Goal: Task Accomplishment & Management: Use online tool/utility

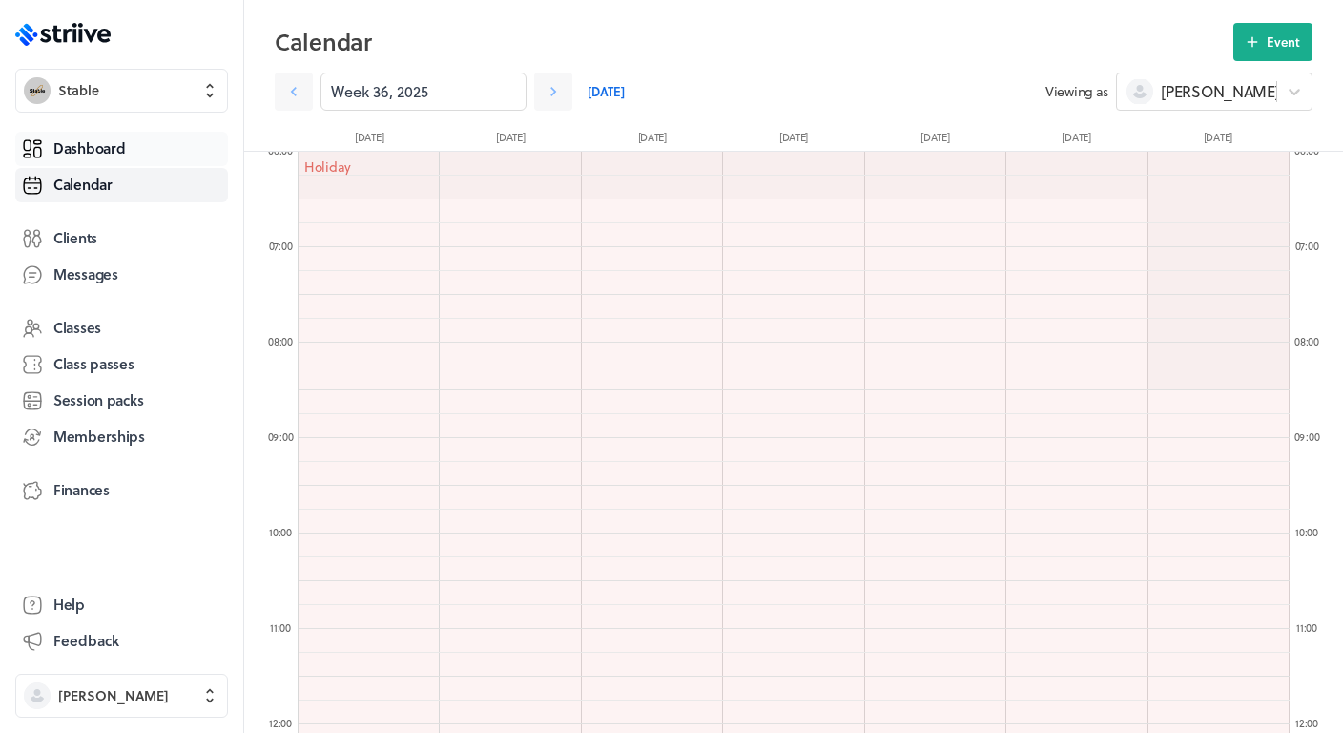
scroll to position [2290, 991]
click at [119, 145] on span "Dashboard" at bounding box center [89, 148] width 72 height 20
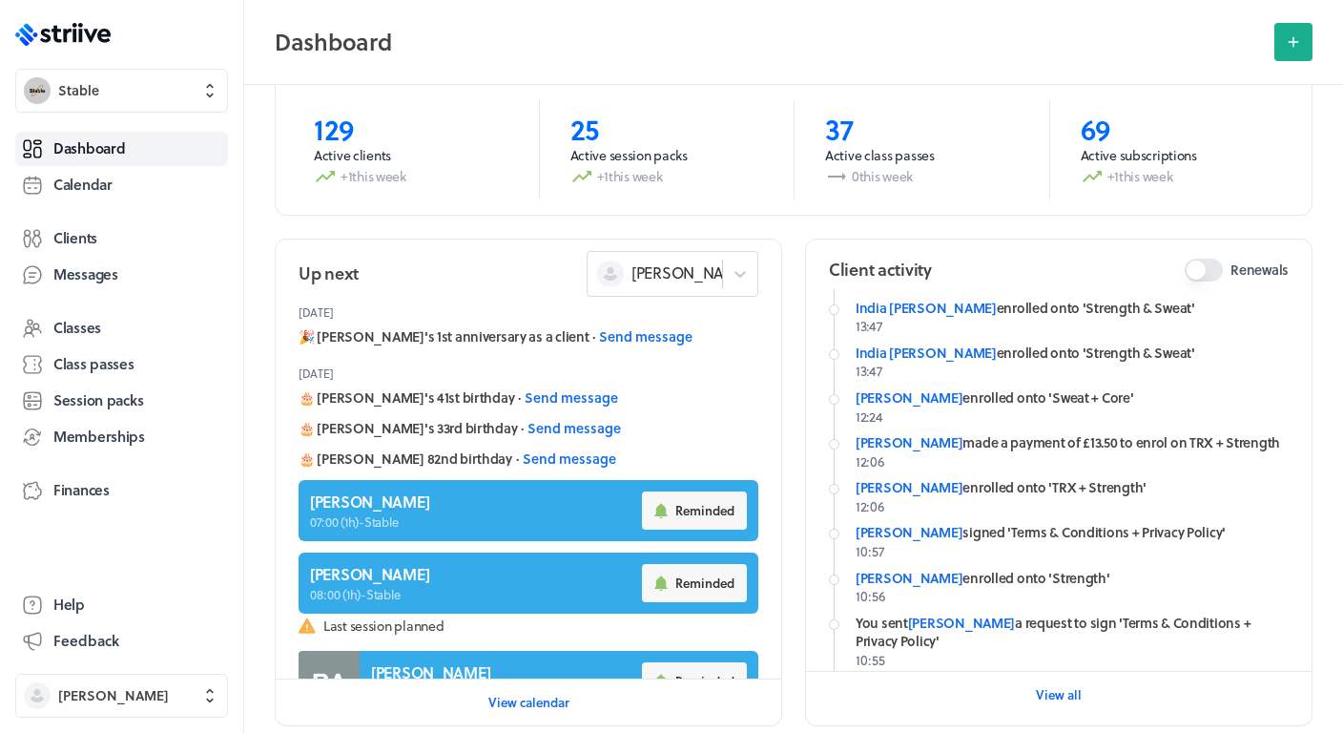
scroll to position [243, 0]
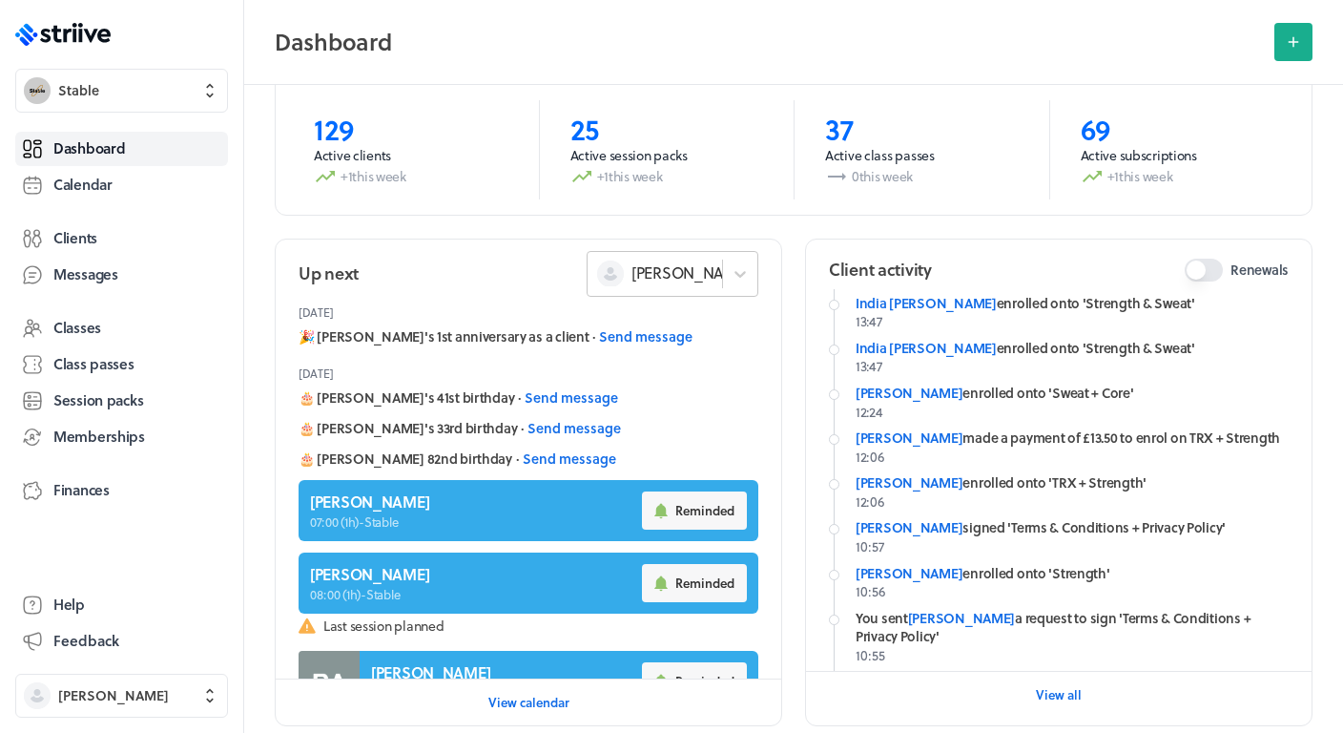
click at [684, 283] on div "[PERSON_NAME]" at bounding box center [660, 273] width 127 height 27
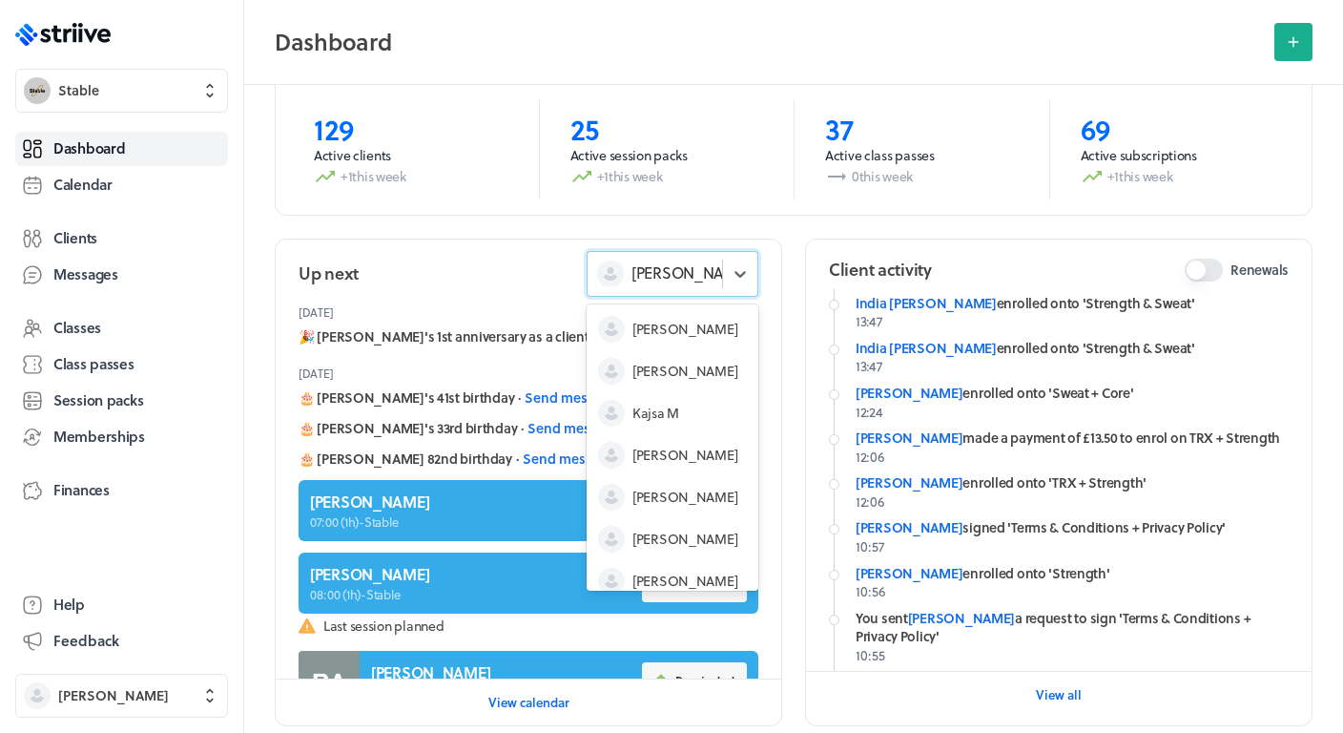
scroll to position [57, 0]
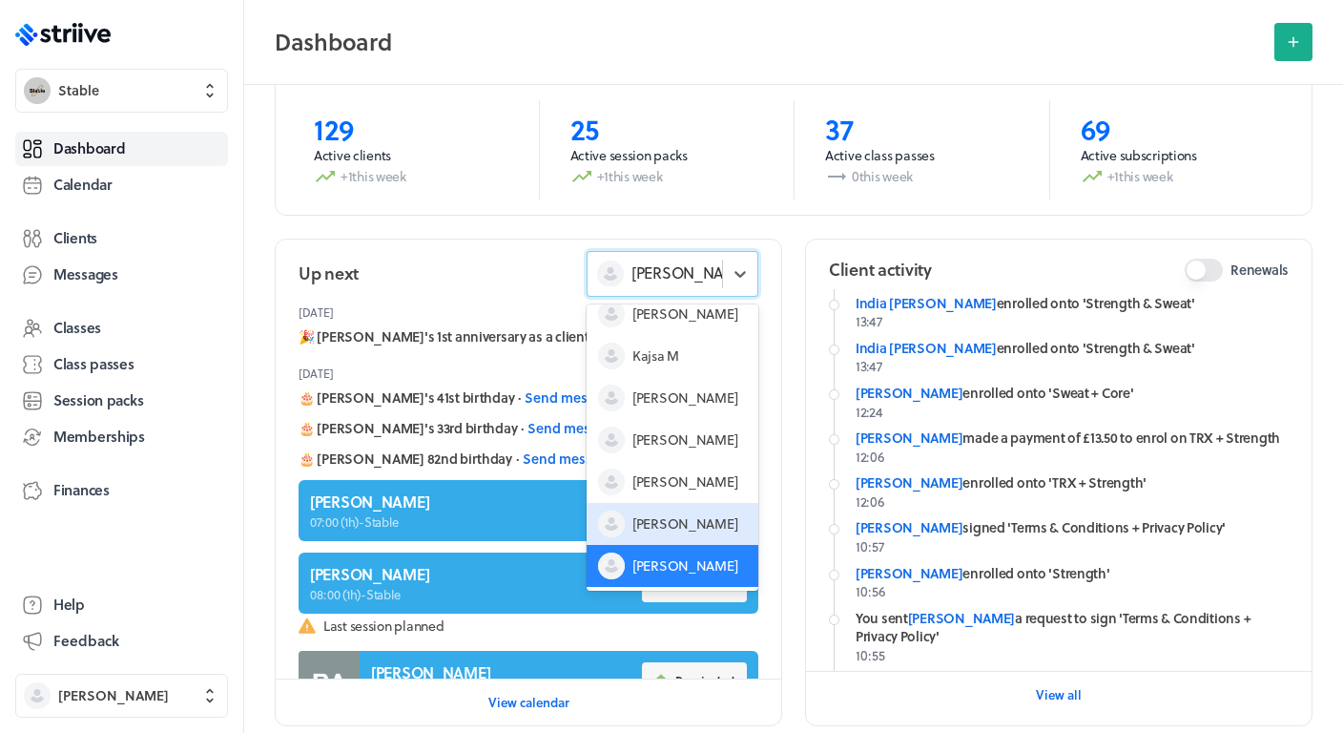
click at [650, 522] on span "[PERSON_NAME]" at bounding box center [685, 523] width 105 height 19
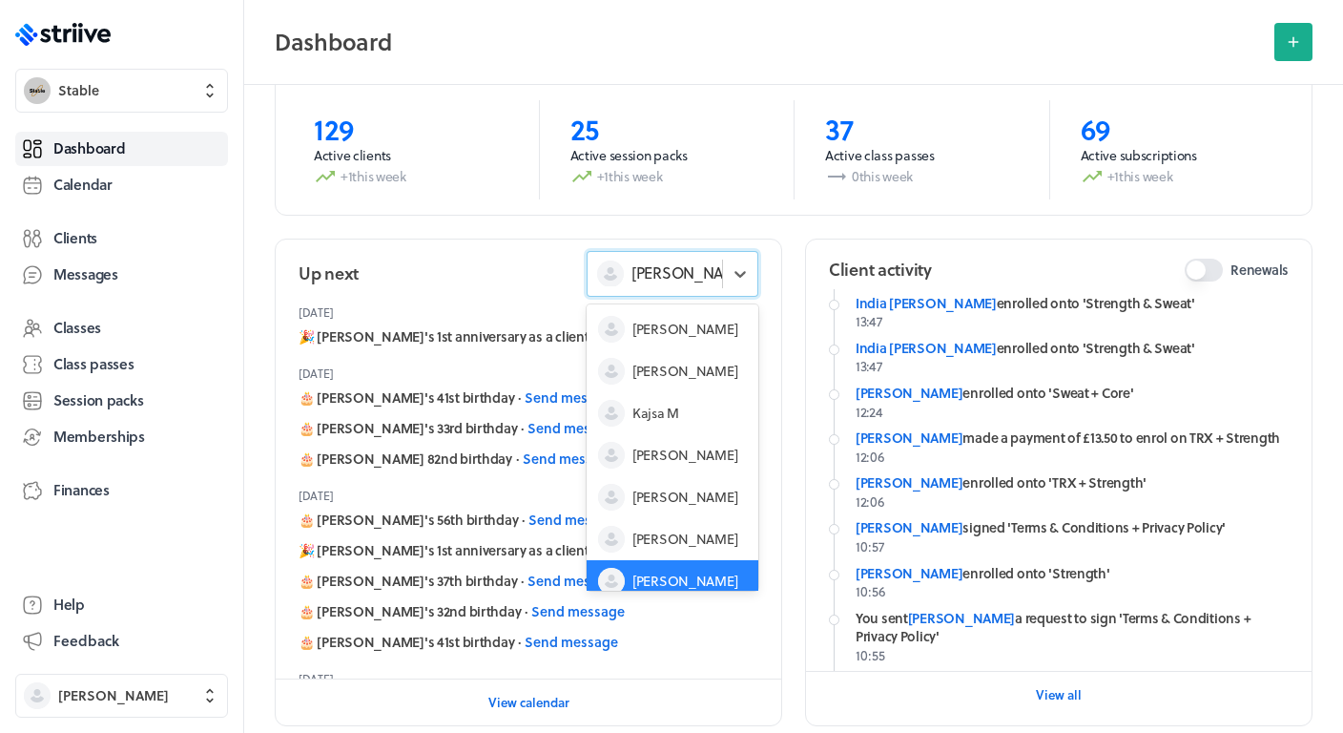
click at [649, 280] on span "[PERSON_NAME]" at bounding box center [691, 272] width 118 height 21
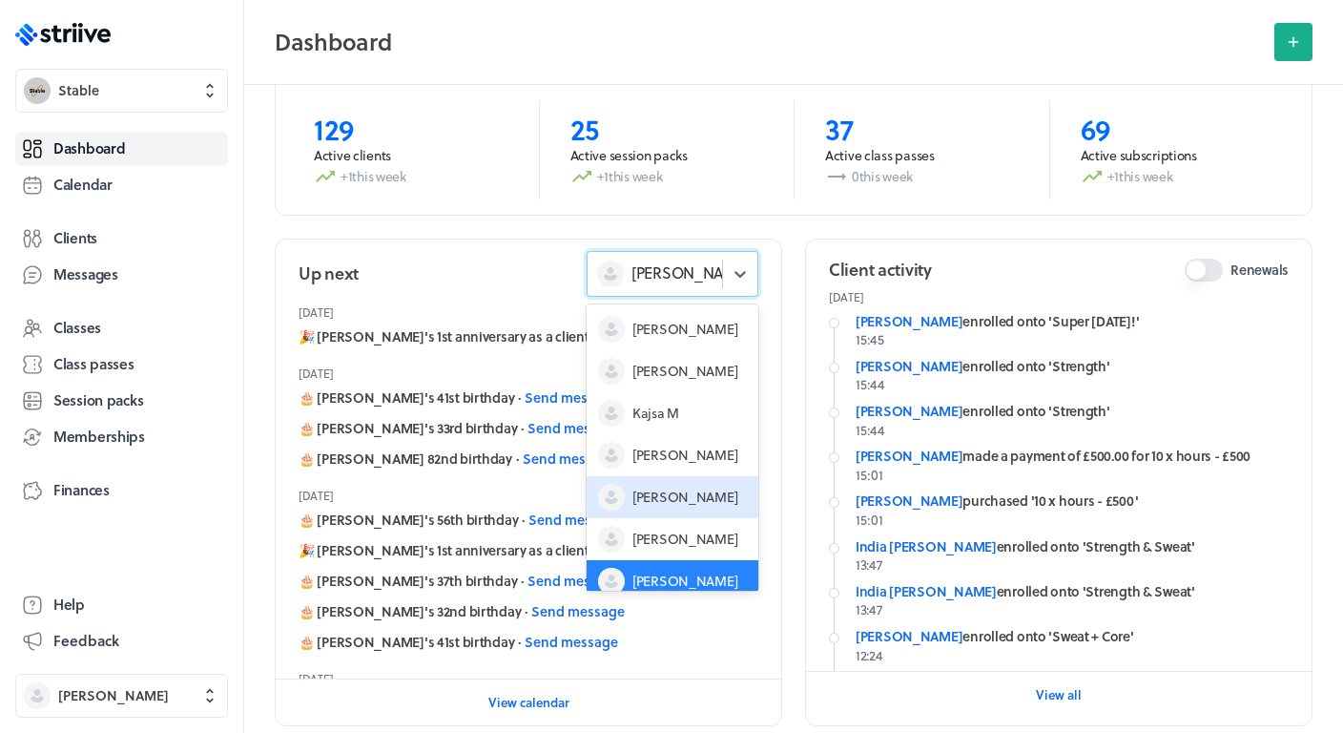
scroll to position [0, 0]
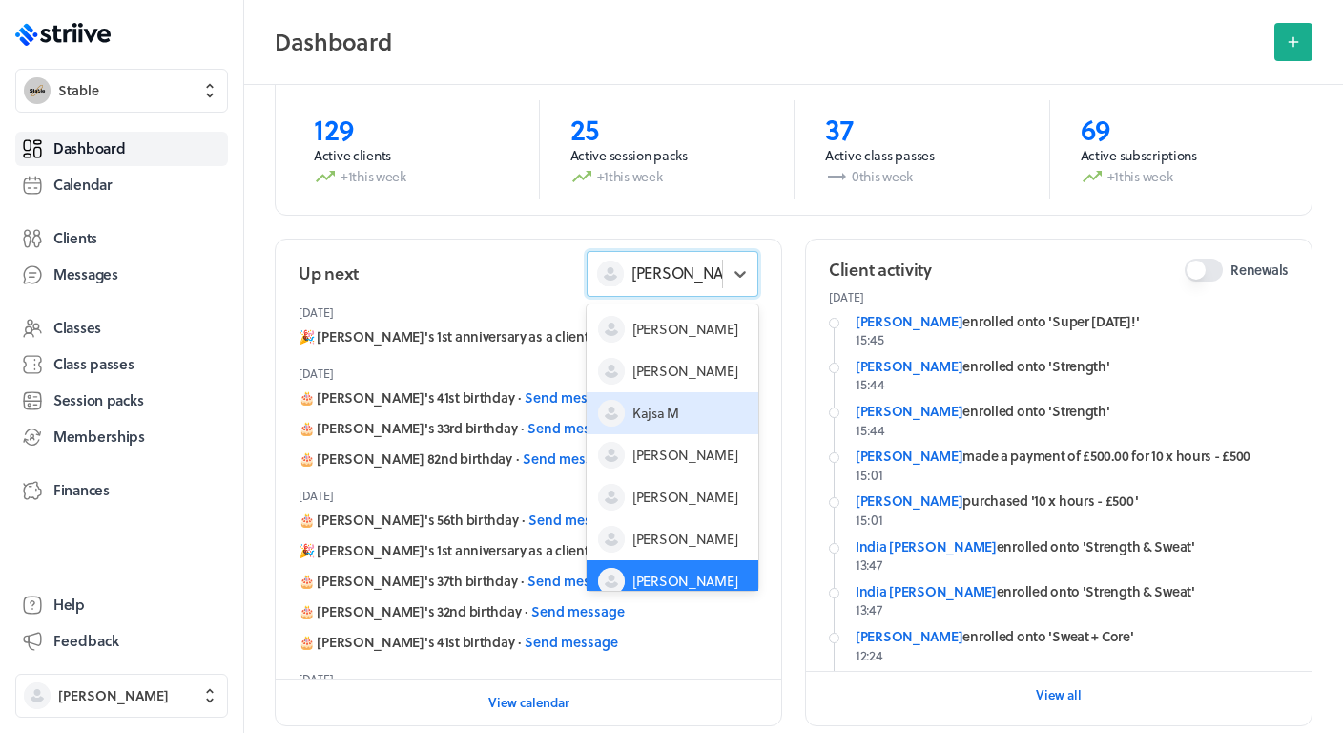
click at [673, 416] on span "Kajsa M" at bounding box center [656, 413] width 47 height 19
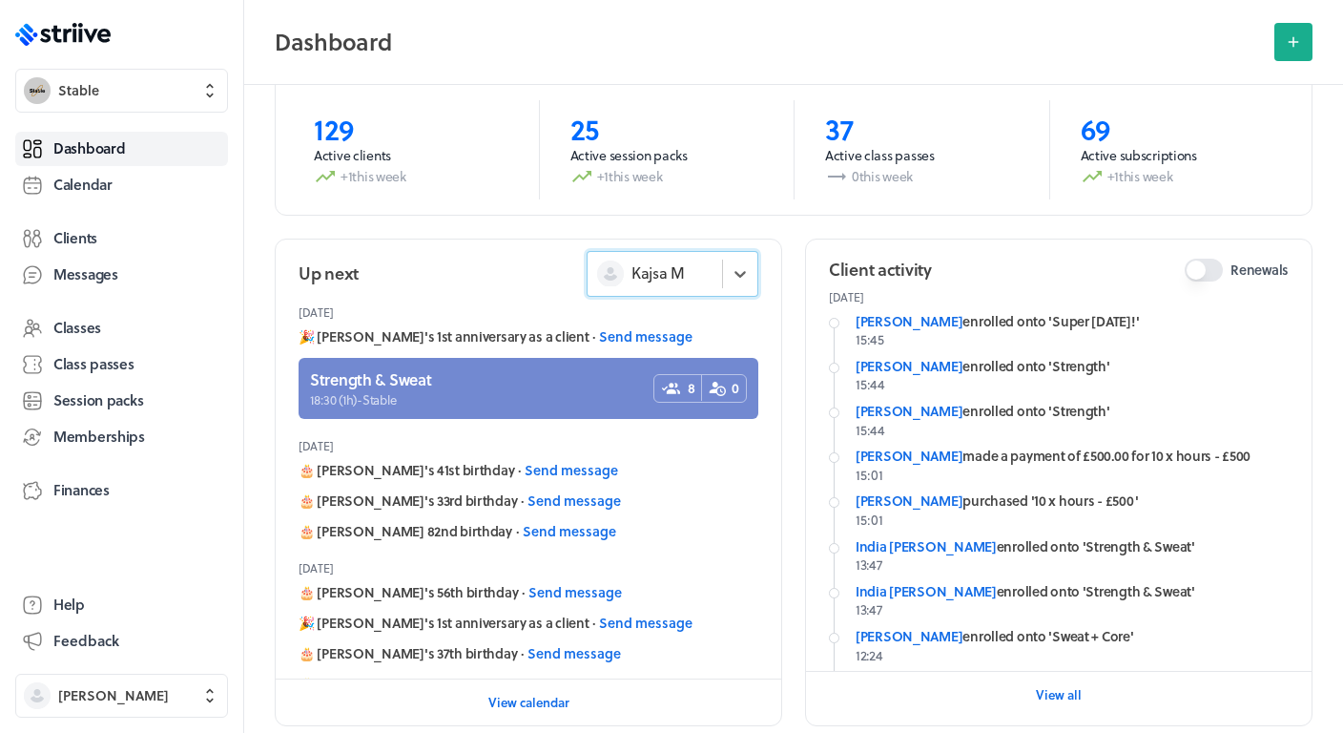
click at [676, 268] on span "Kajsa M" at bounding box center [658, 272] width 53 height 21
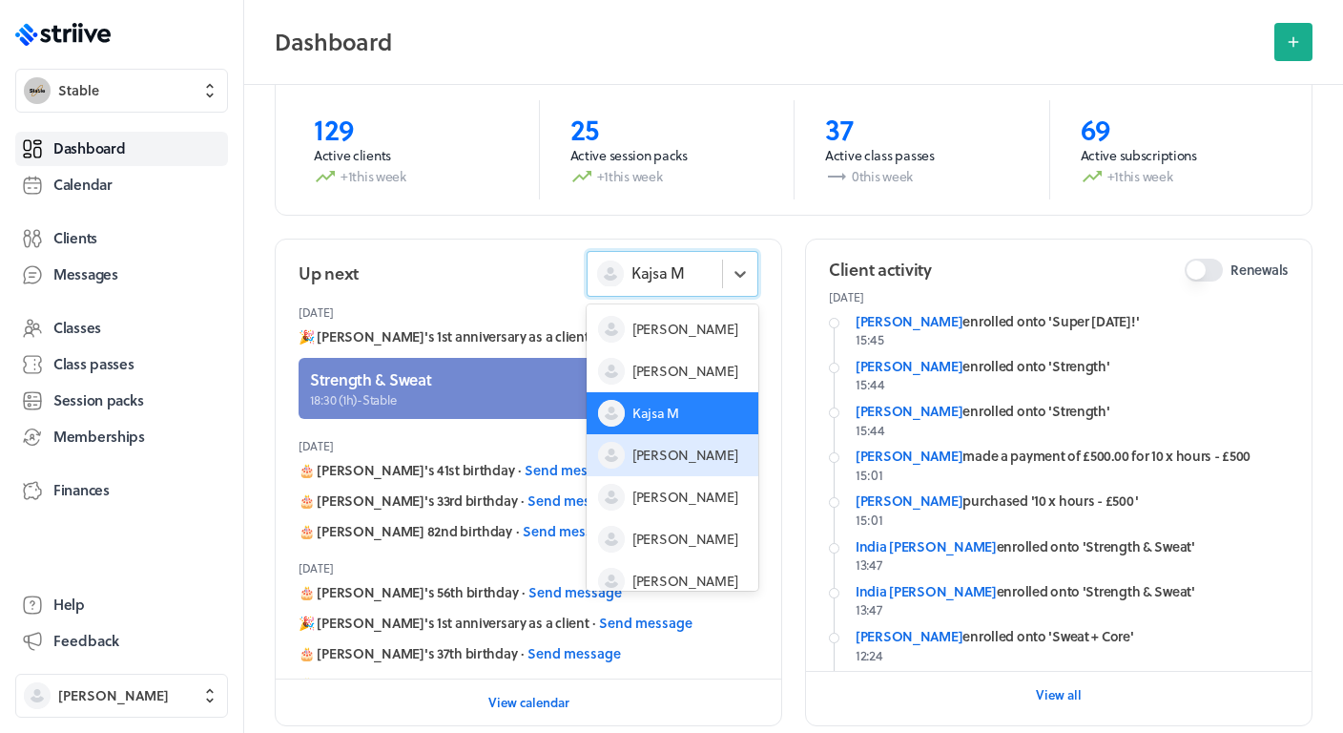
scroll to position [57, 0]
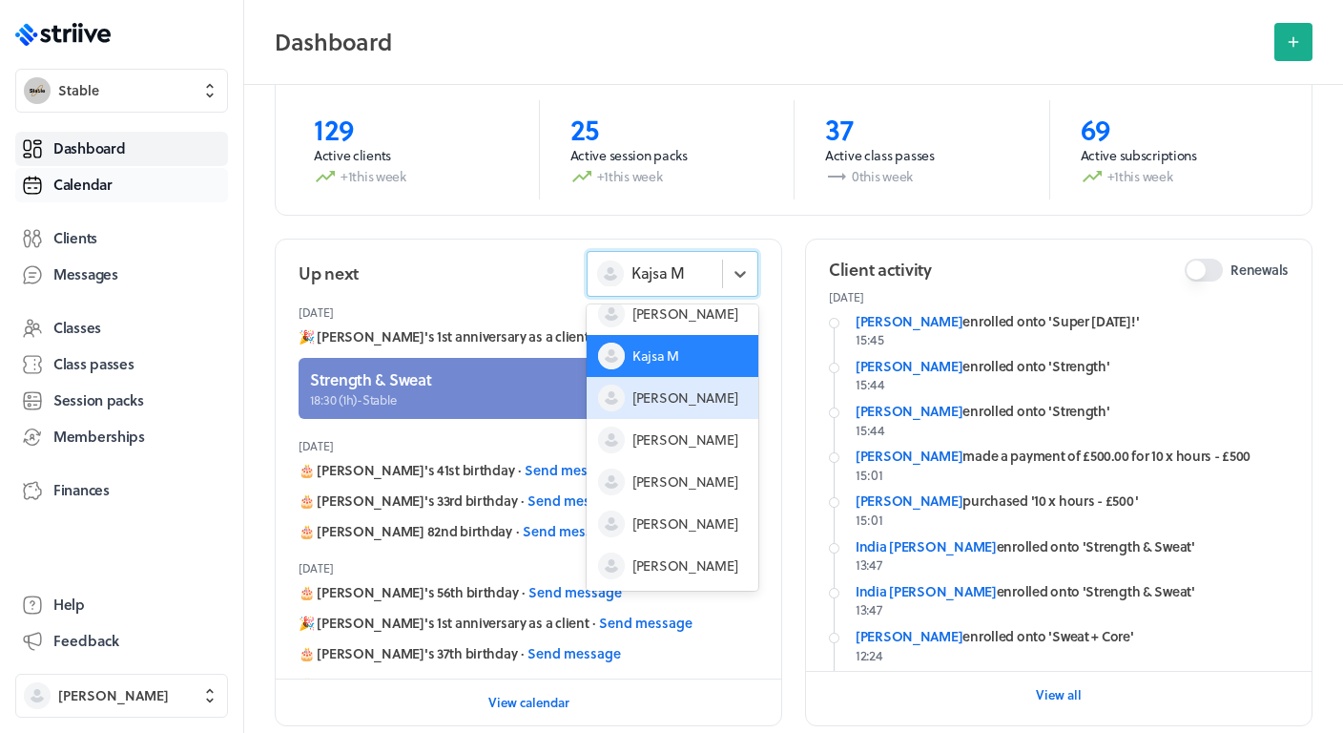
click at [104, 196] on link "Calendar" at bounding box center [121, 185] width 213 height 34
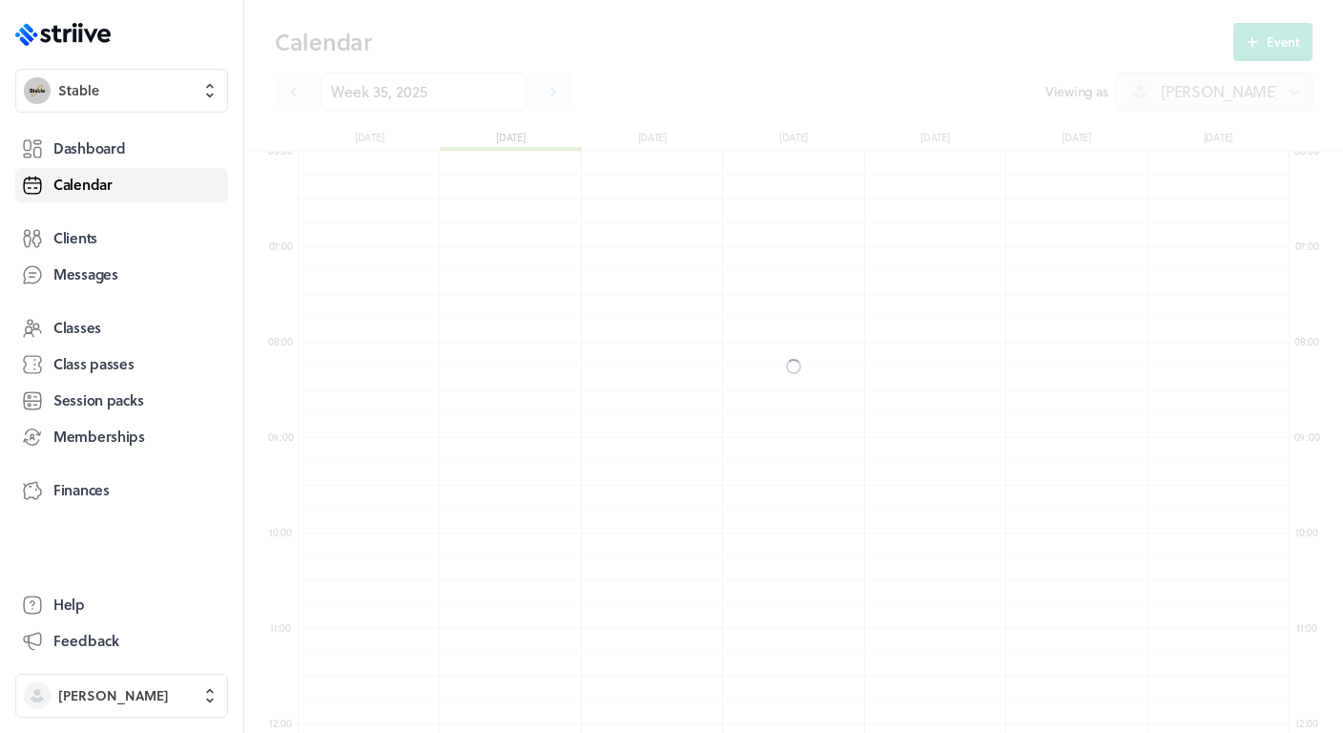
scroll to position [2290, 991]
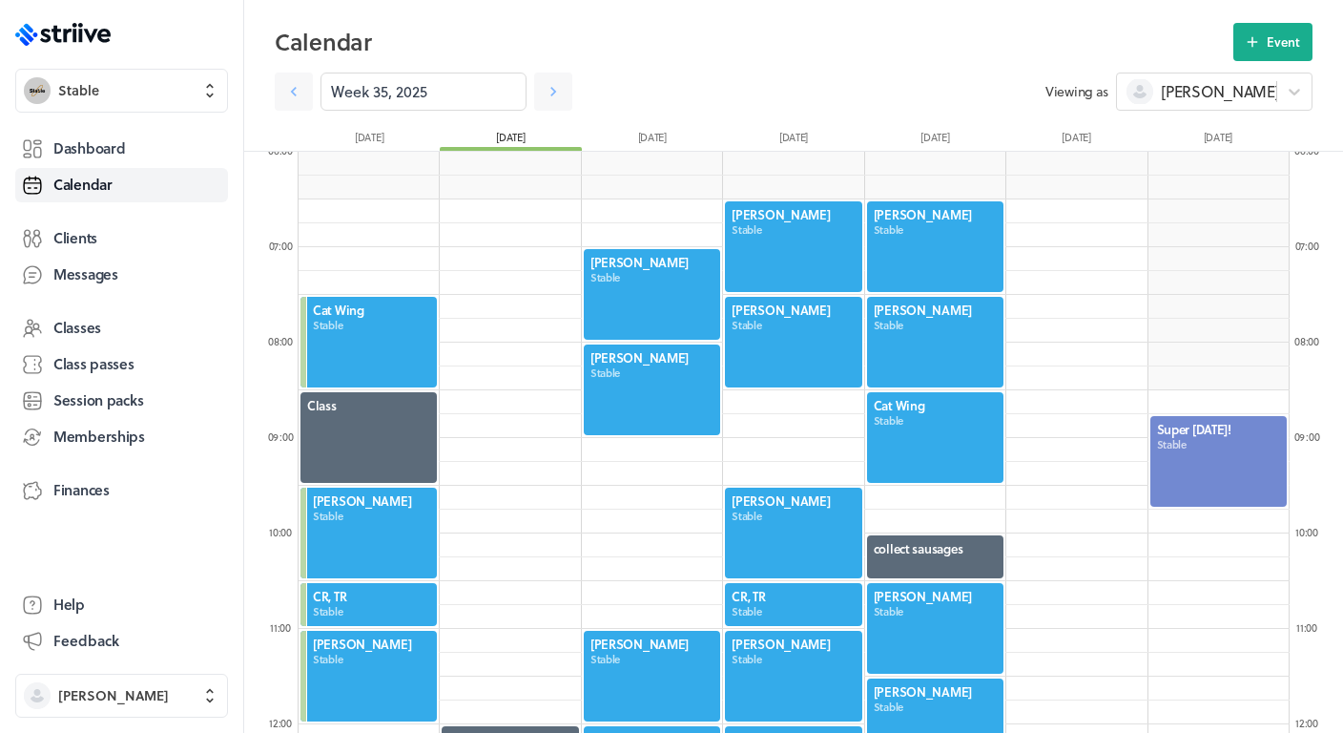
click at [1208, 469] on div at bounding box center [1219, 461] width 140 height 94
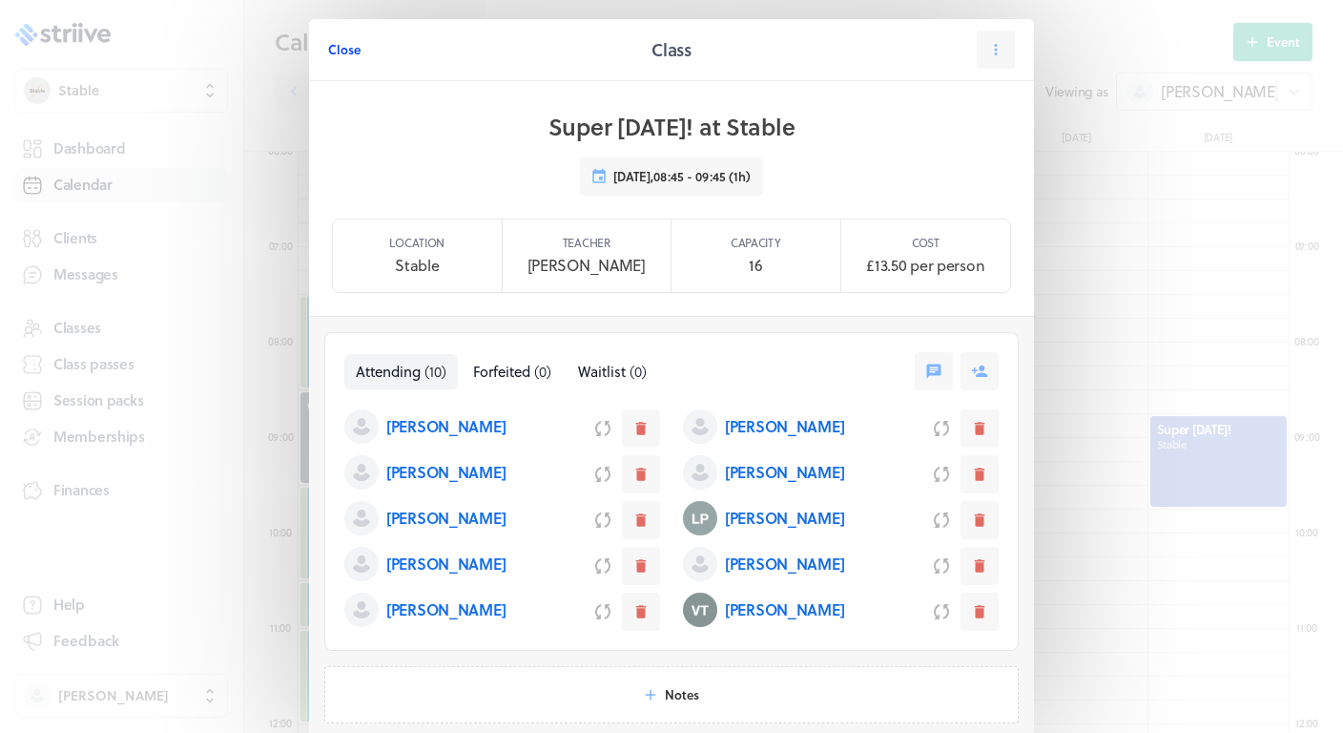
click at [344, 56] on span "Close" at bounding box center [344, 49] width 32 height 17
